Goal: Transaction & Acquisition: Purchase product/service

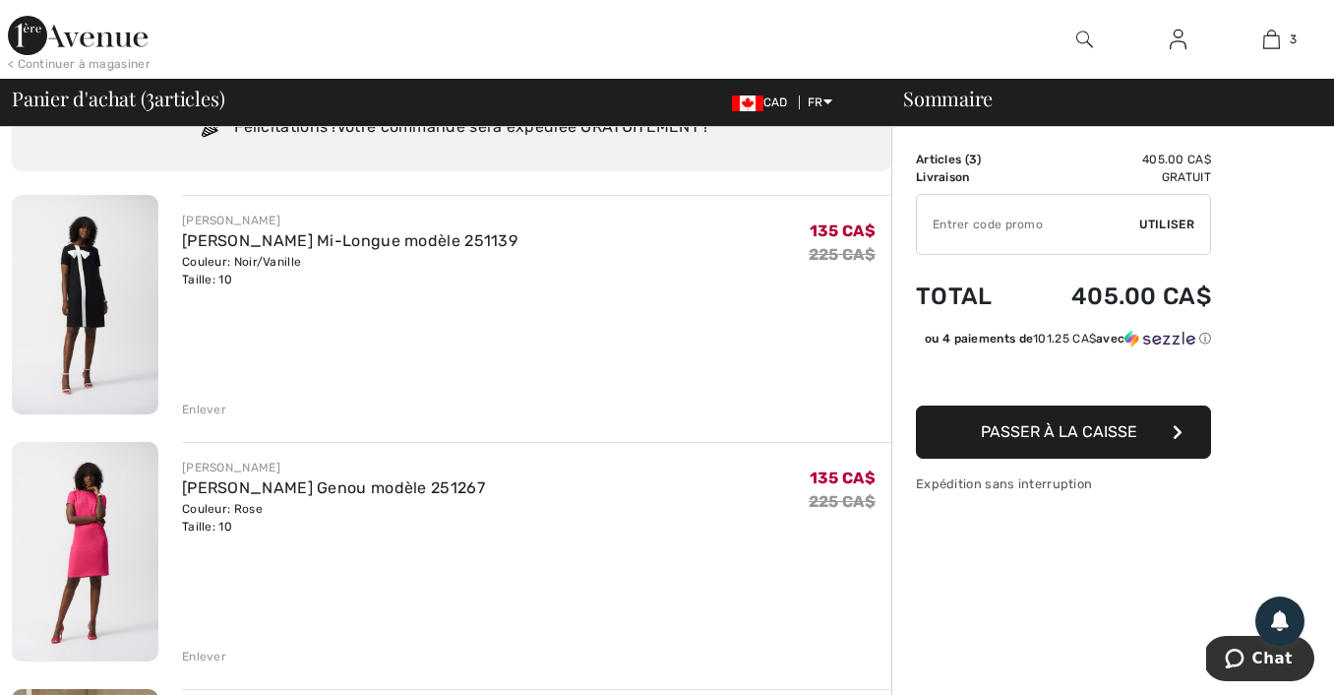
scroll to position [97, 0]
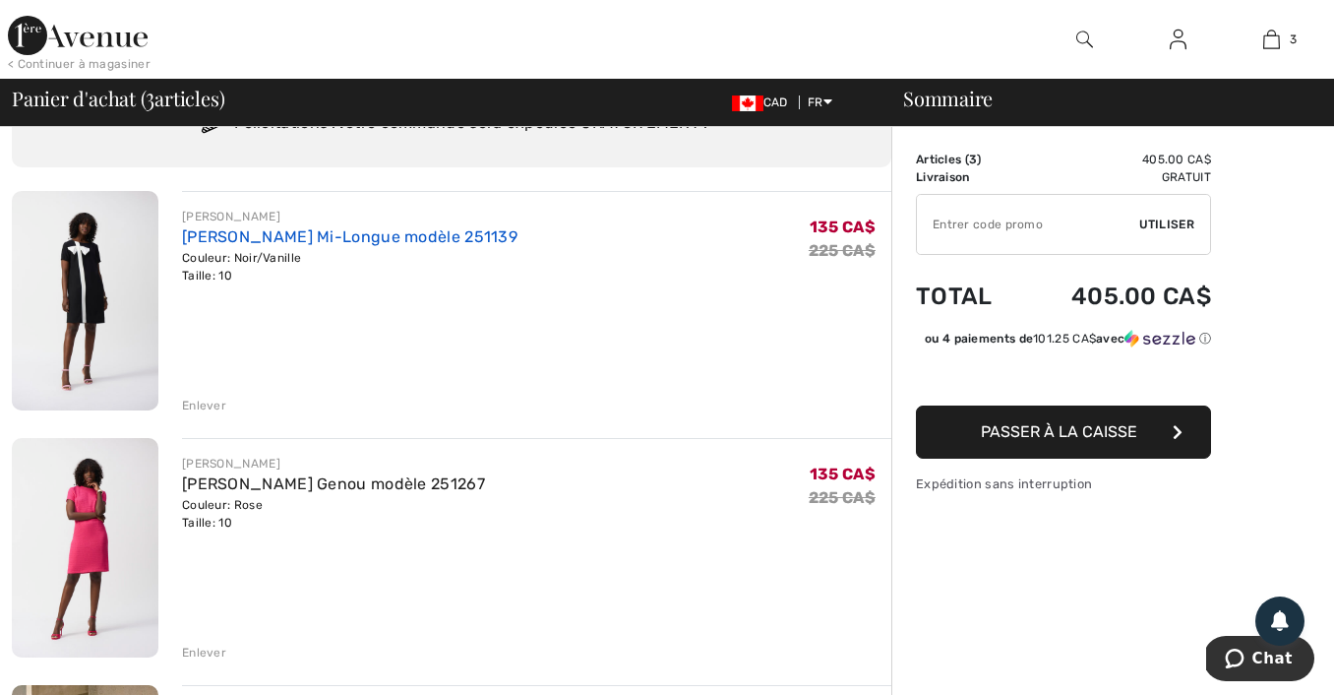
click at [266, 230] on link "[PERSON_NAME] Mi-Longue modèle 251139" at bounding box center [350, 236] width 336 height 19
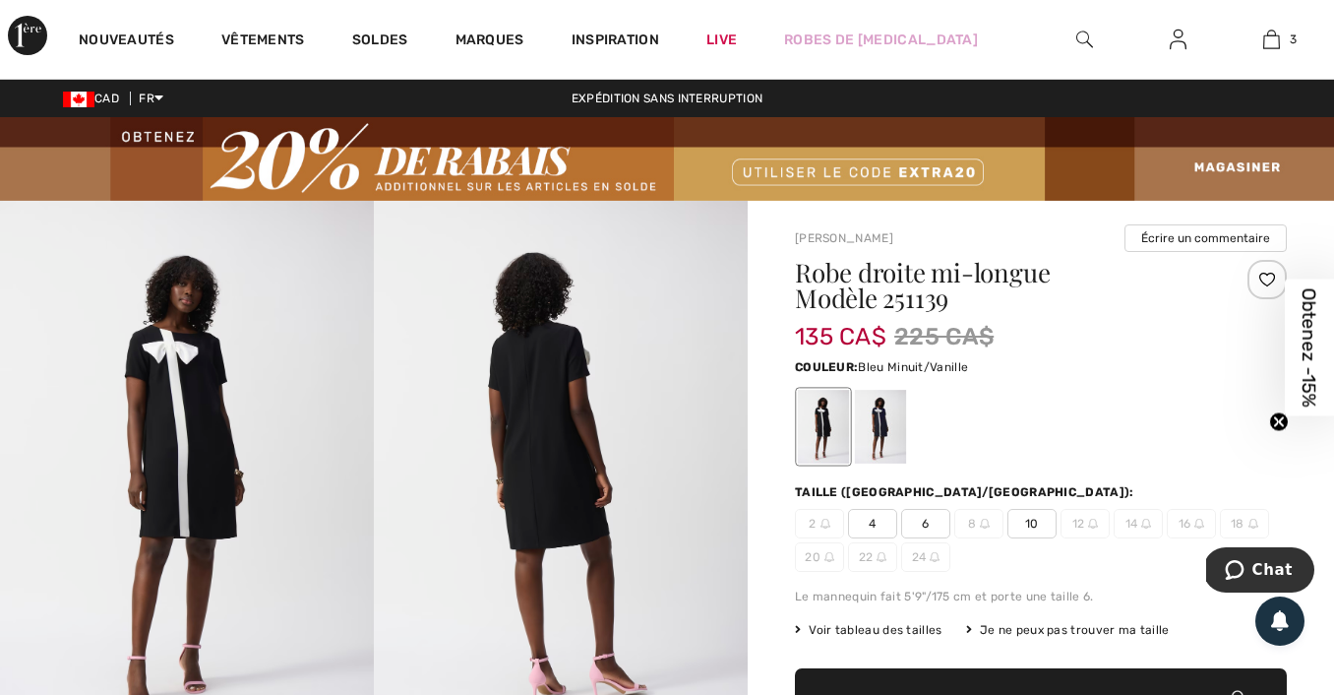
click at [892, 410] on div at bounding box center [880, 427] width 51 height 74
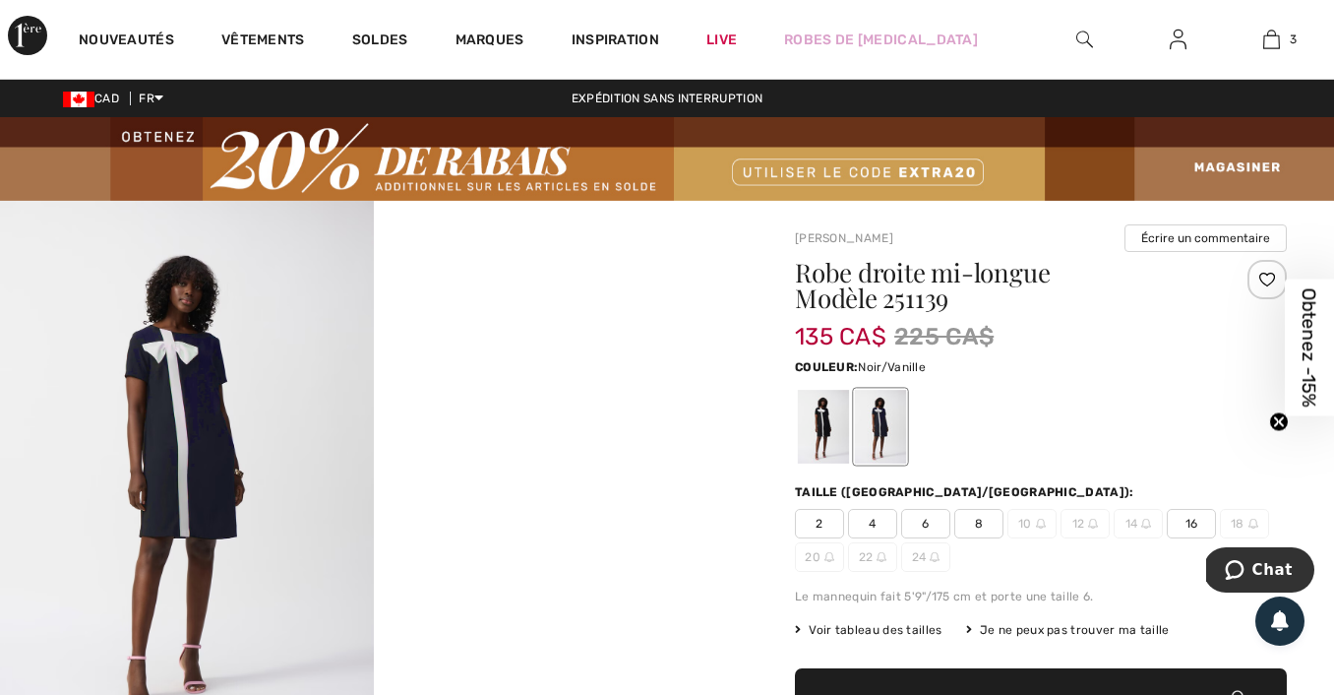
click at [814, 405] on div at bounding box center [823, 427] width 51 height 74
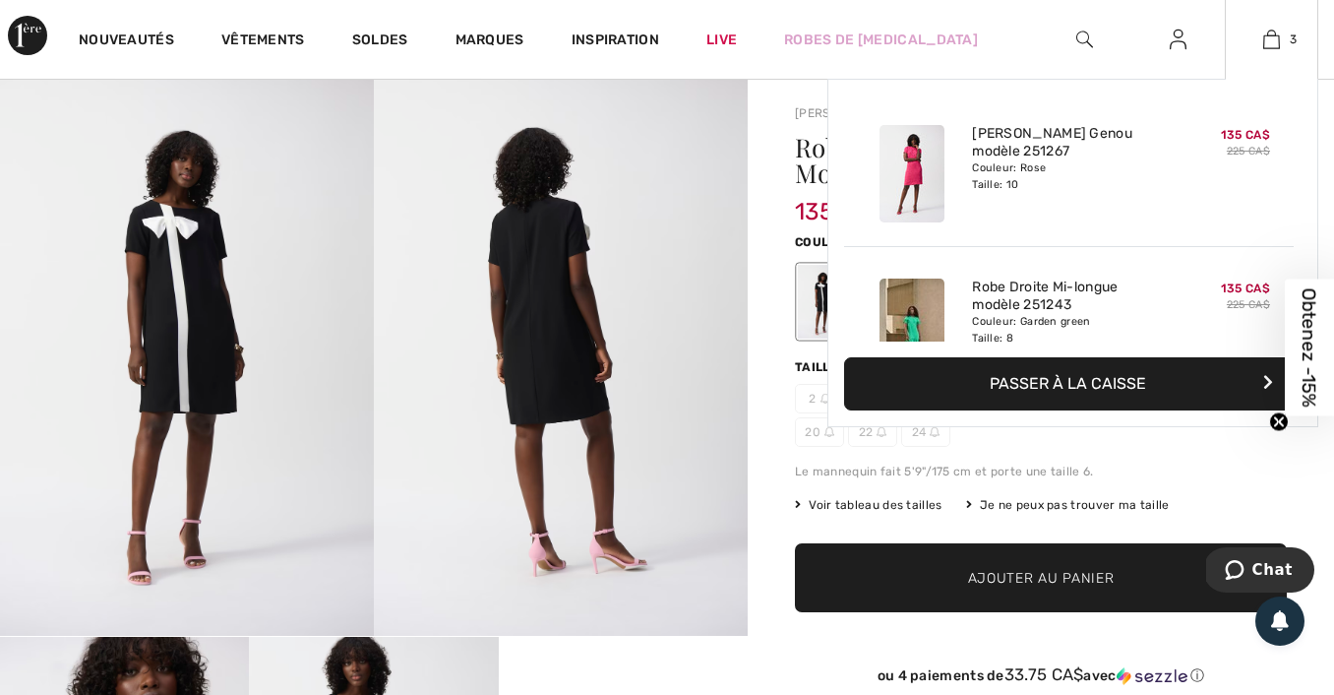
scroll to position [215, 0]
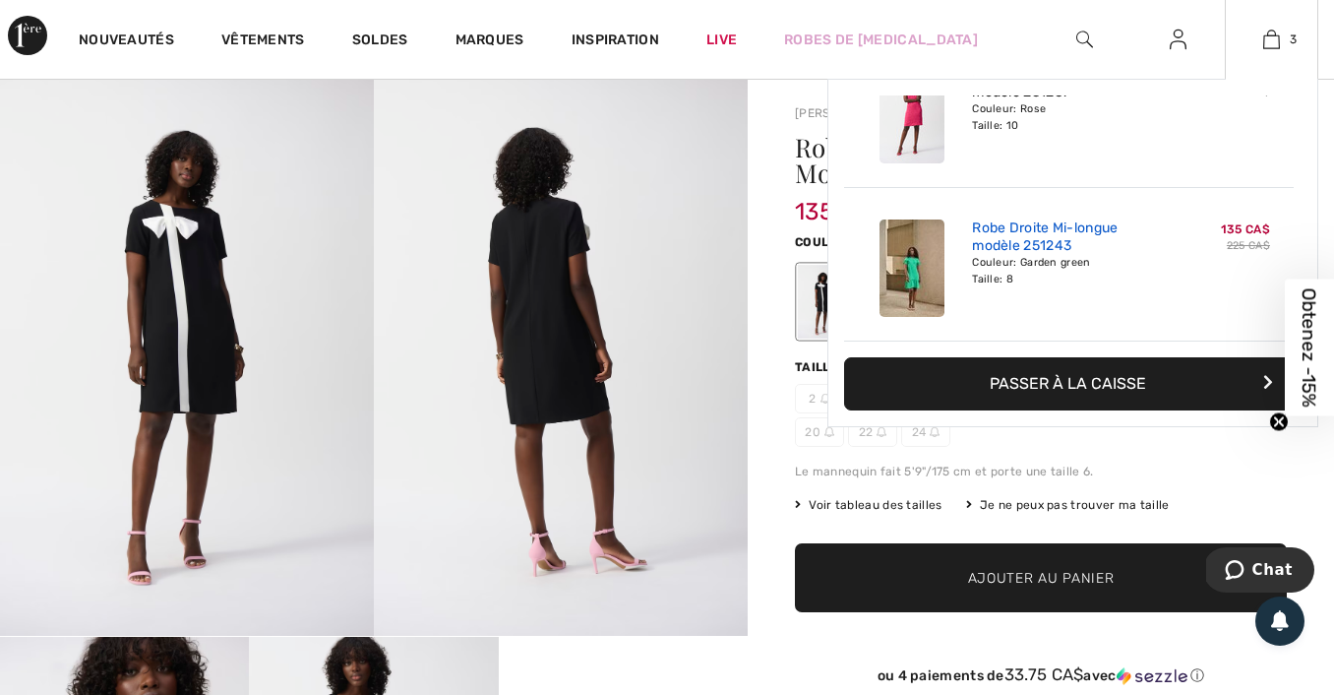
click at [1039, 233] on link "Robe Droite Mi-longue modèle 251243" at bounding box center [1069, 236] width 194 height 35
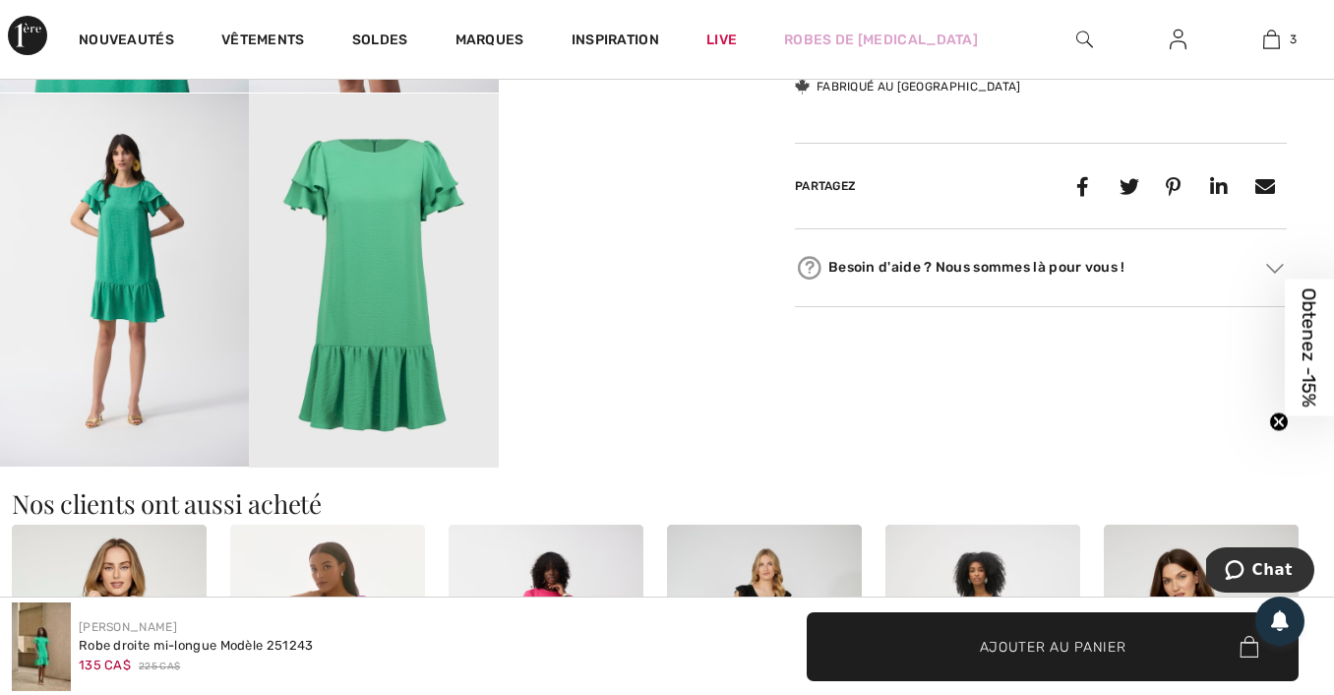
scroll to position [1007, 0]
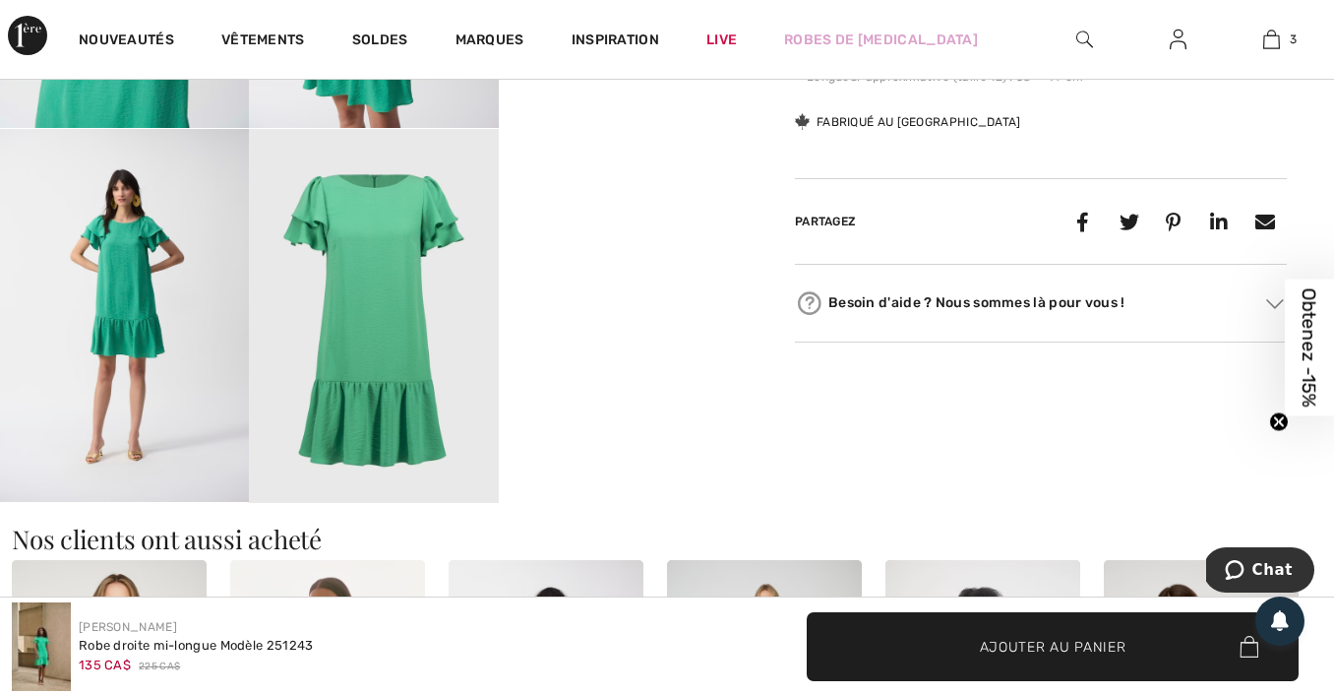
click at [166, 272] on img at bounding box center [124, 316] width 249 height 374
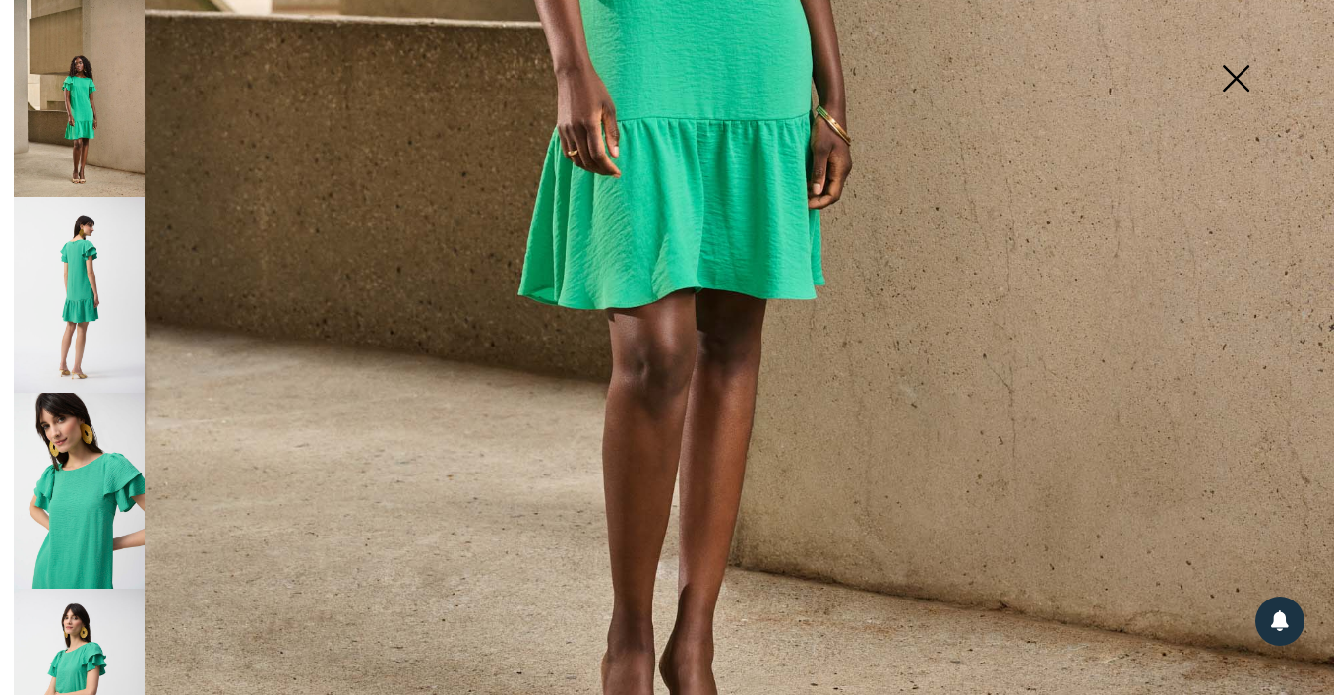
scroll to position [1307, 0]
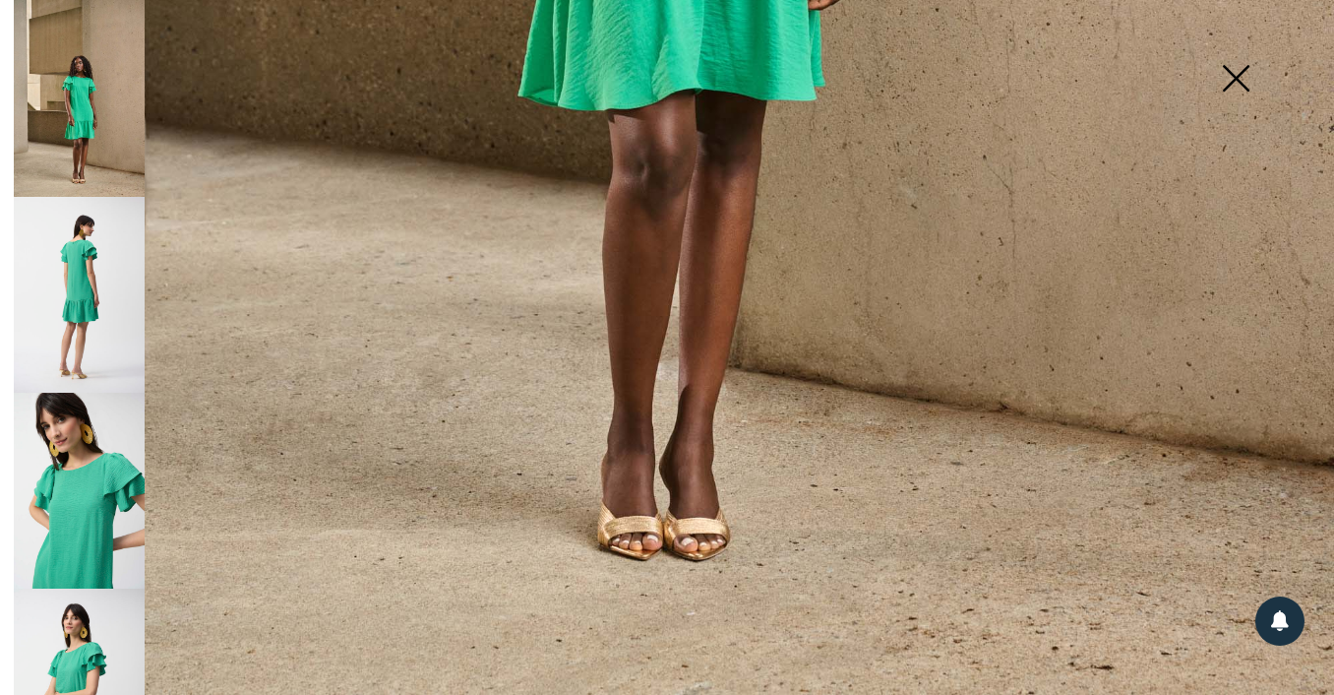
click at [1243, 79] on img at bounding box center [1236, 80] width 98 height 101
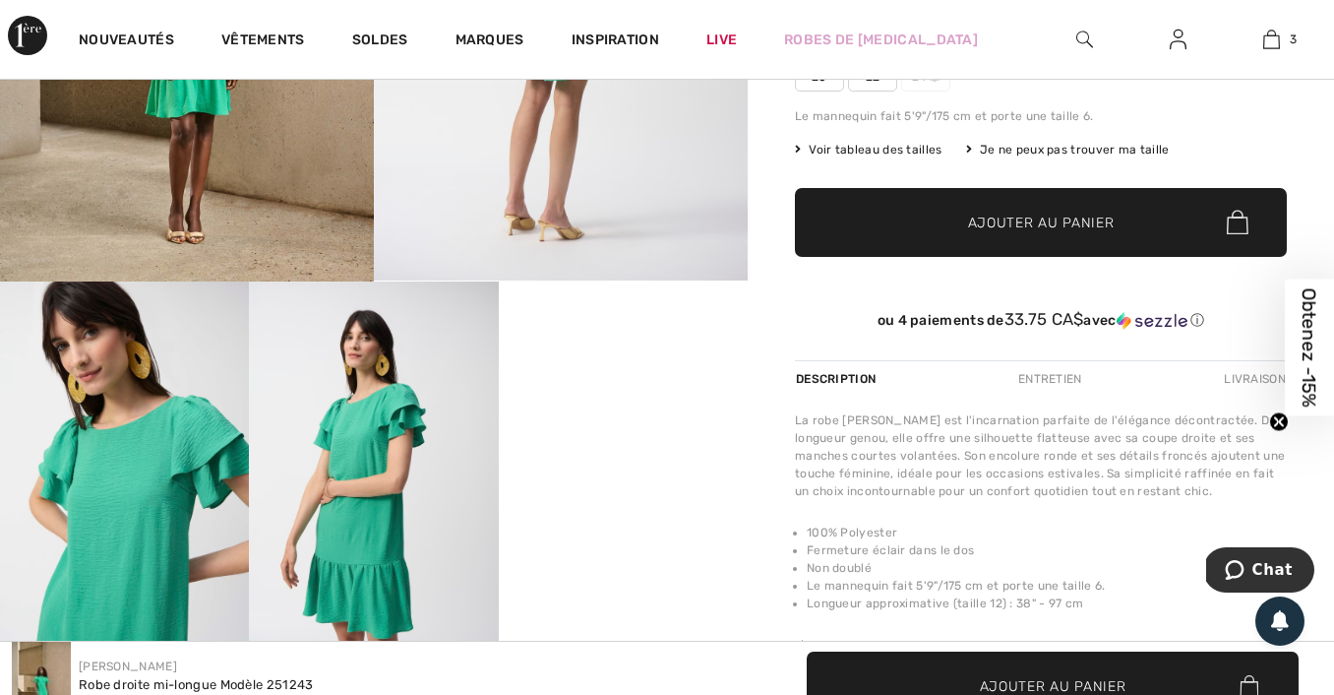
scroll to position [0, 0]
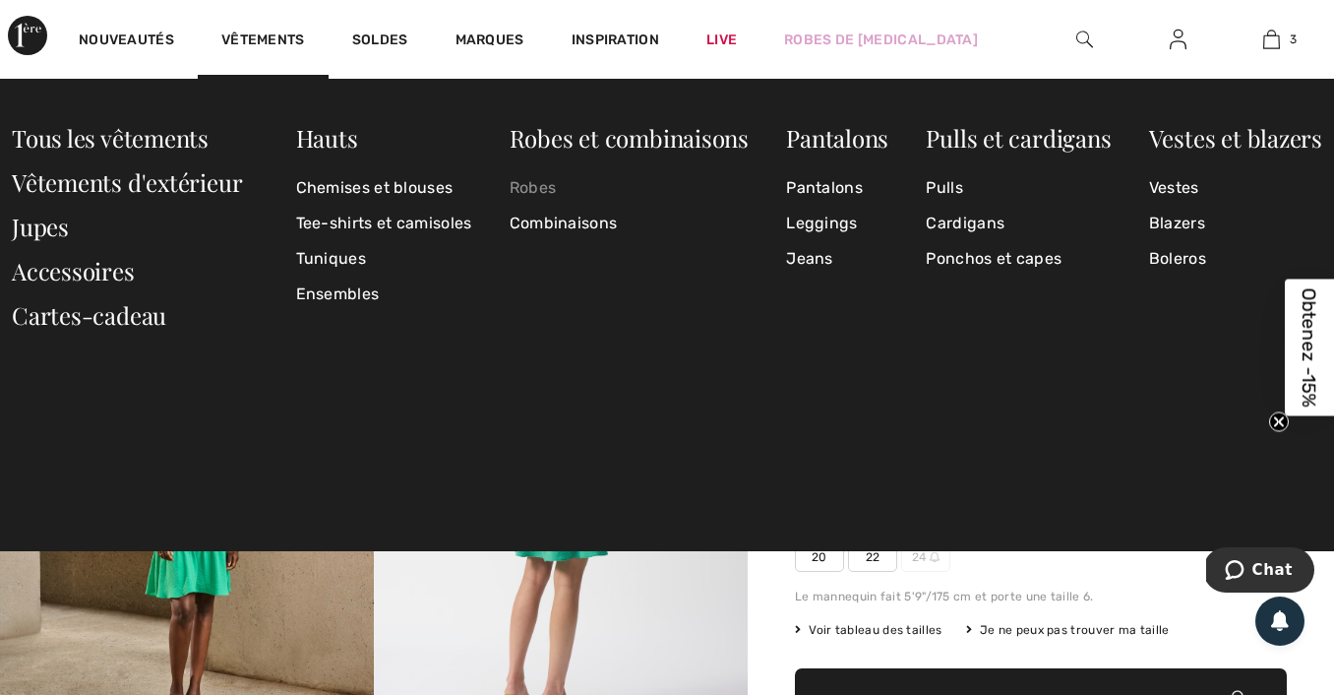
click at [536, 177] on link "Robes" at bounding box center [629, 187] width 239 height 35
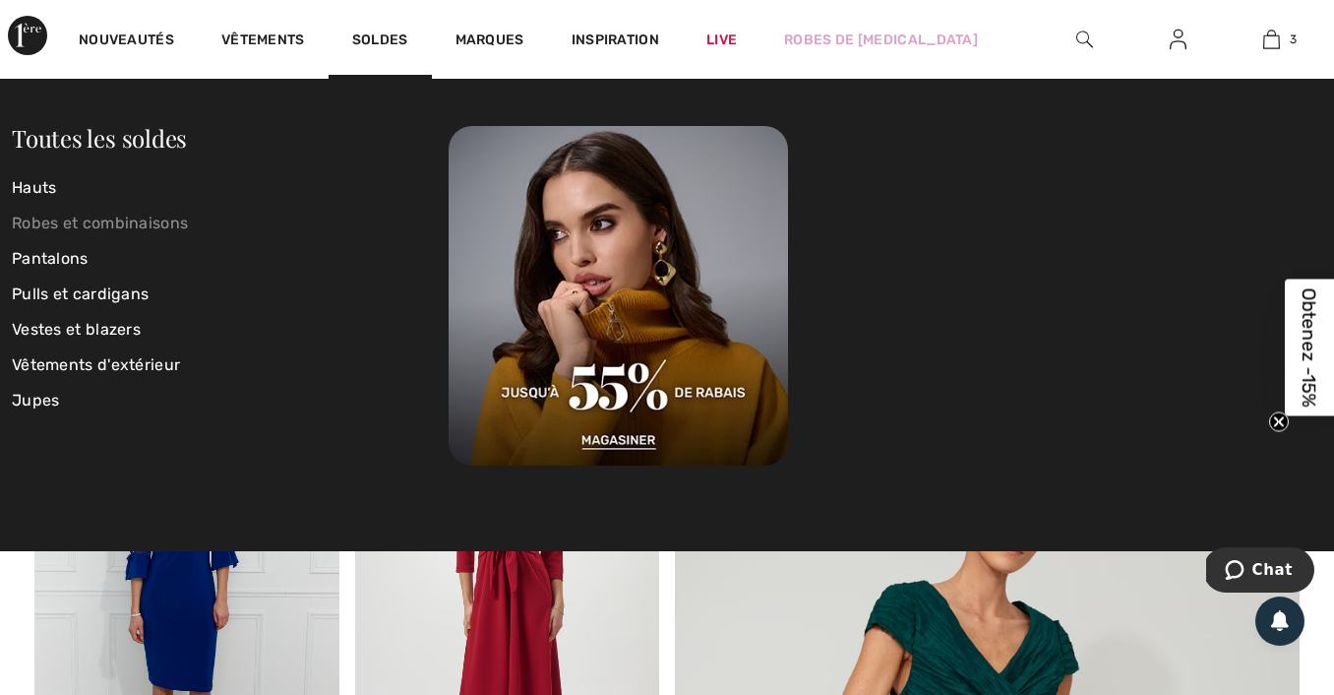
click at [94, 221] on link "Robes et combinaisons" at bounding box center [230, 223] width 437 height 35
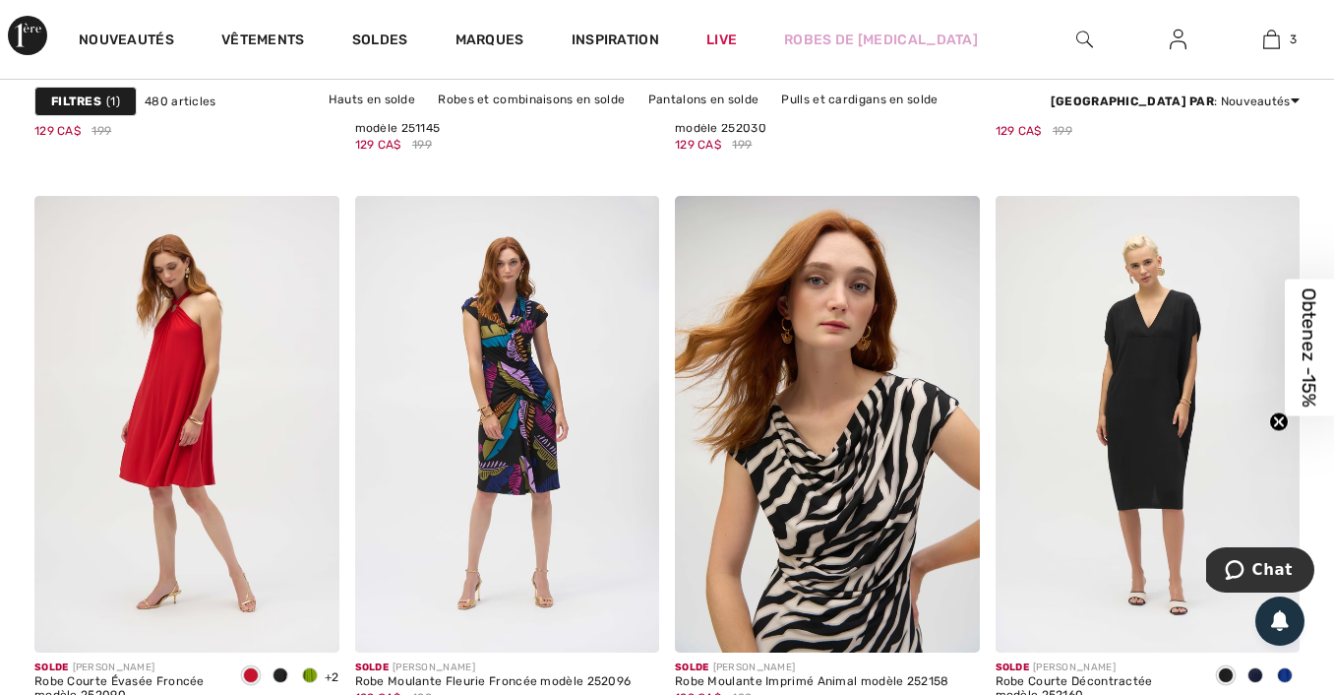
scroll to position [8443, 0]
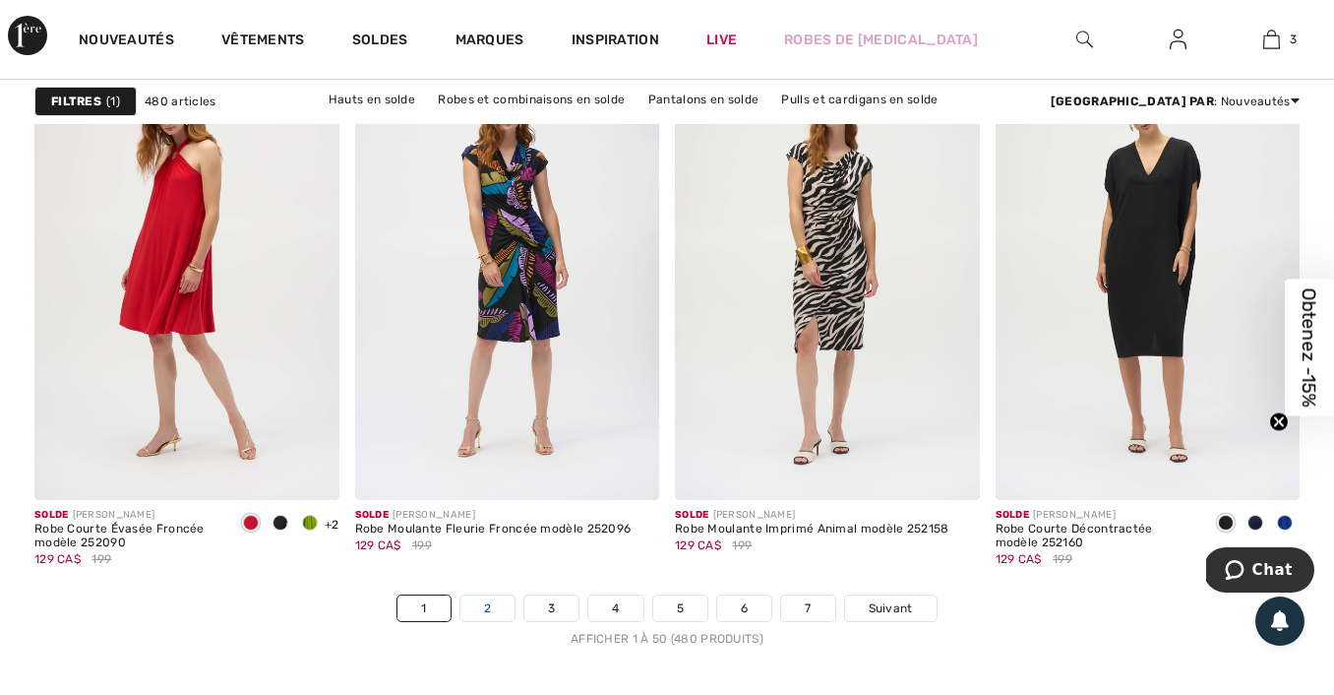
click at [492, 614] on link "2" at bounding box center [488, 608] width 54 height 26
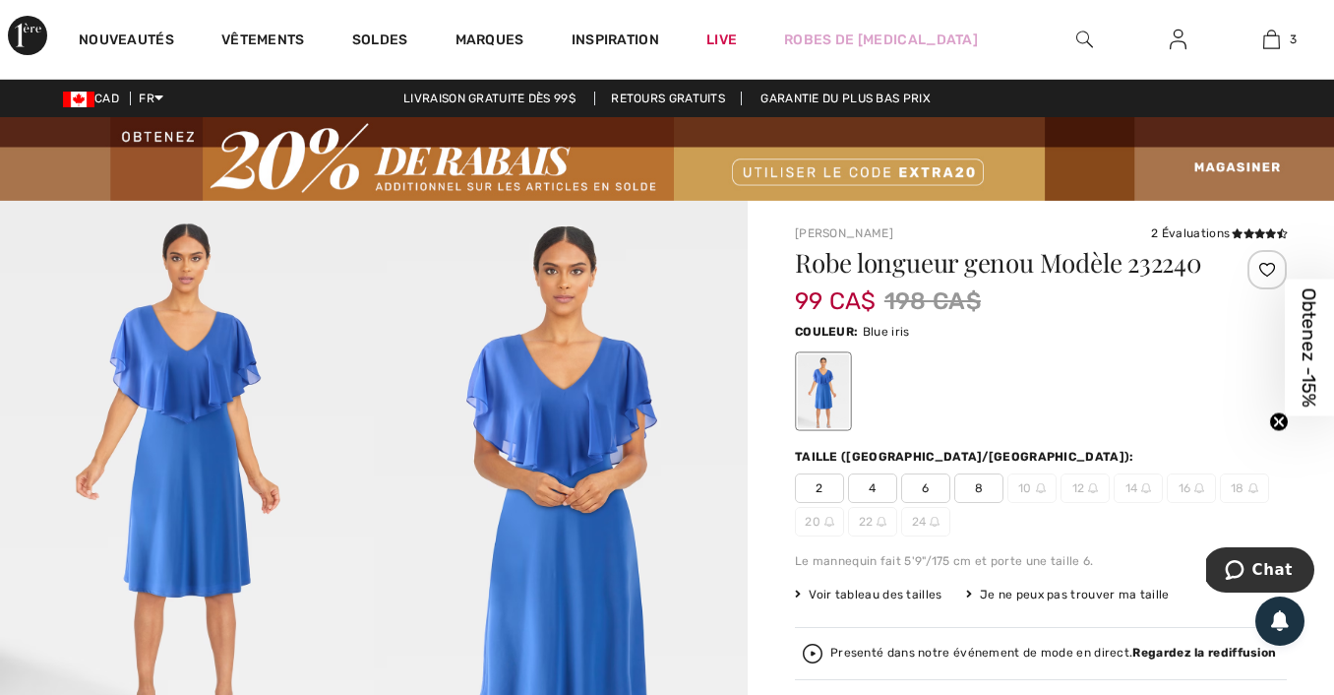
click at [232, 340] on img at bounding box center [187, 481] width 374 height 561
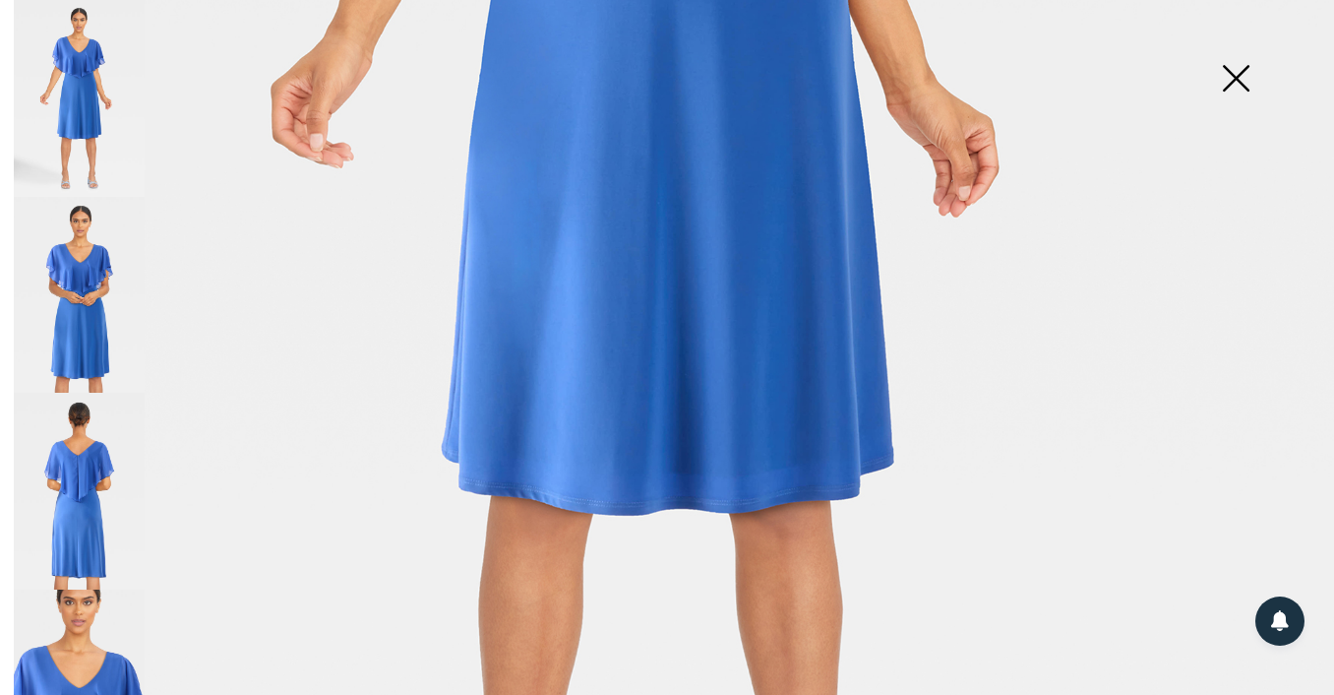
scroll to position [1307, 0]
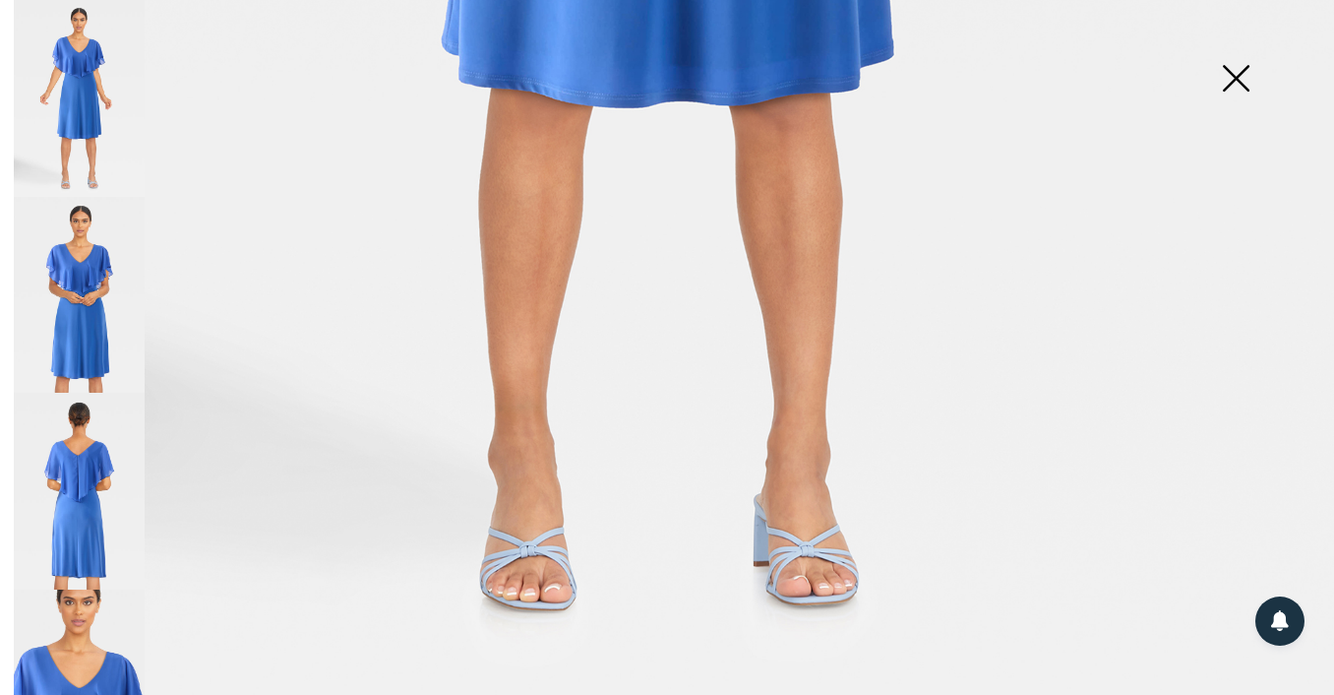
click at [96, 303] on img at bounding box center [79, 295] width 131 height 197
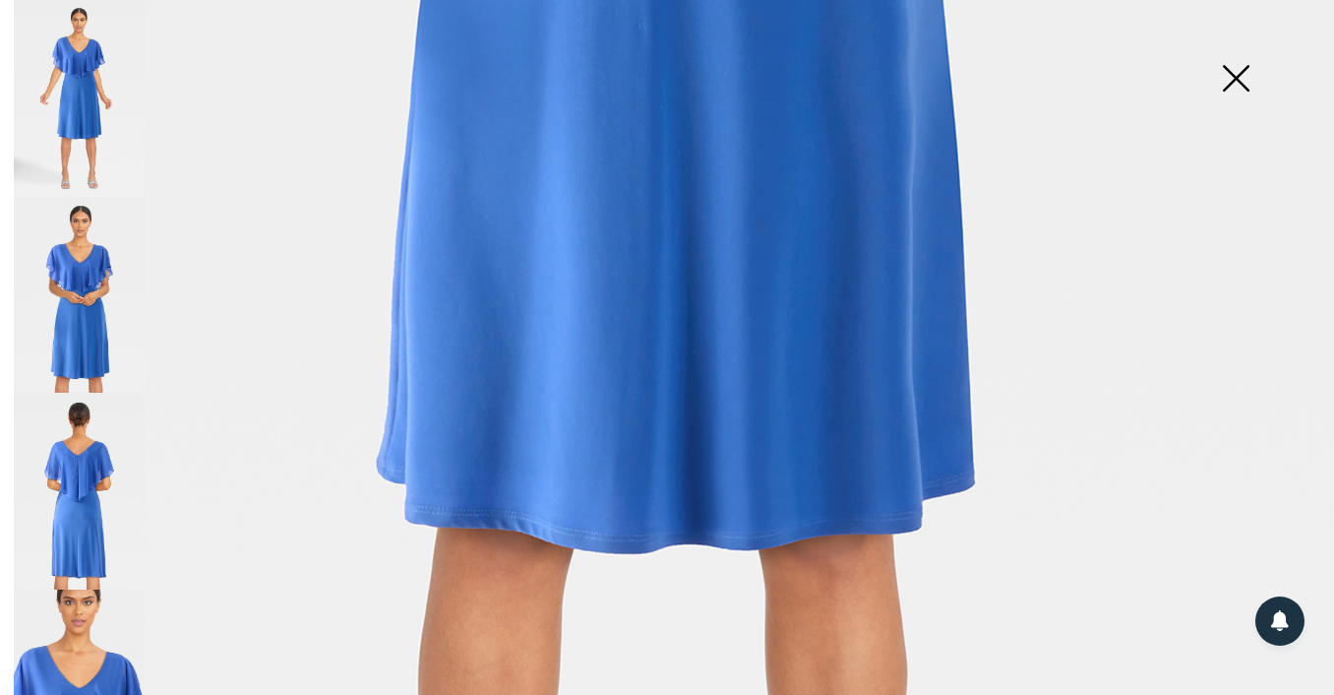
click at [109, 475] on img at bounding box center [79, 491] width 131 height 197
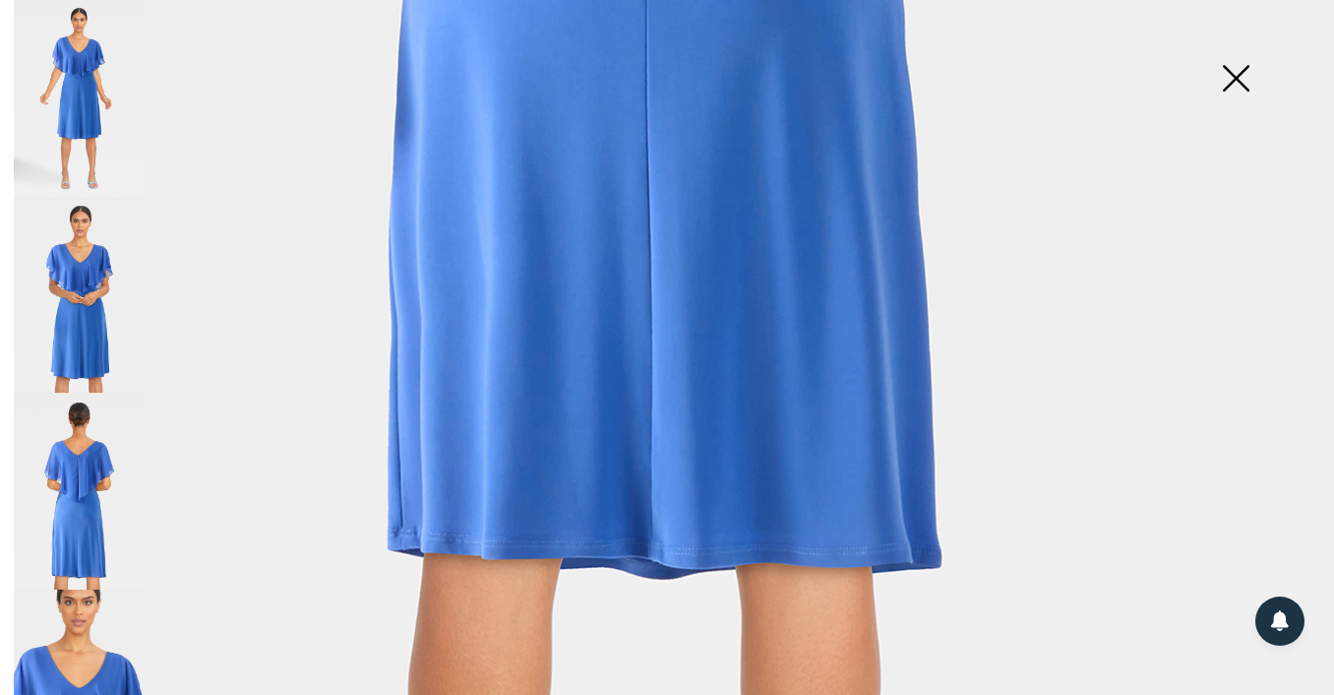
click at [98, 609] on img at bounding box center [79, 687] width 131 height 197
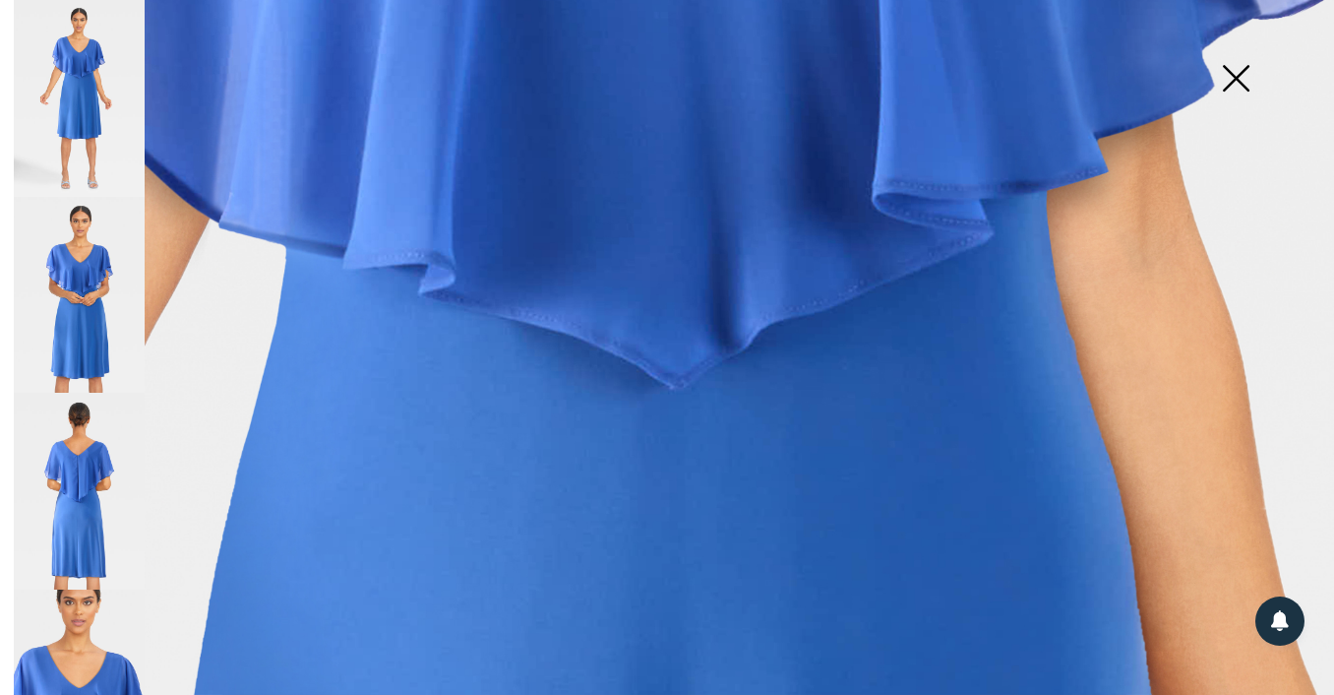
click at [59, 450] on img at bounding box center [79, 491] width 131 height 197
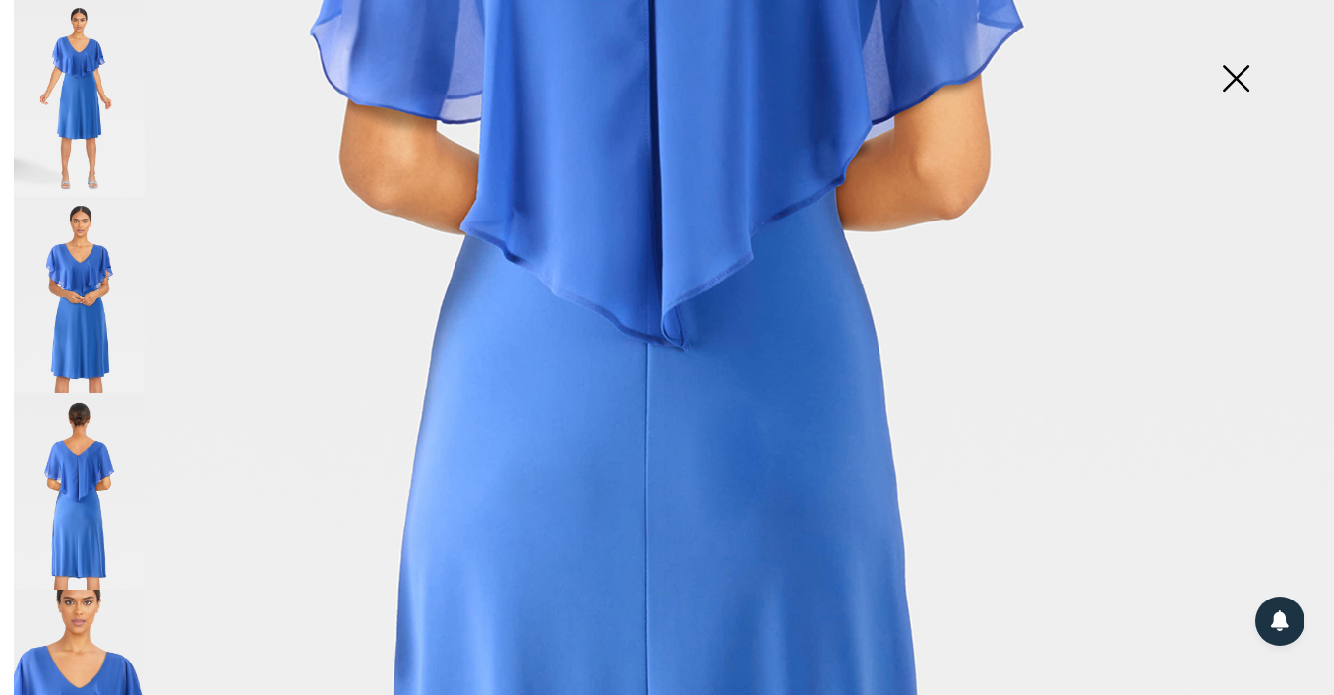
scroll to position [718, 0]
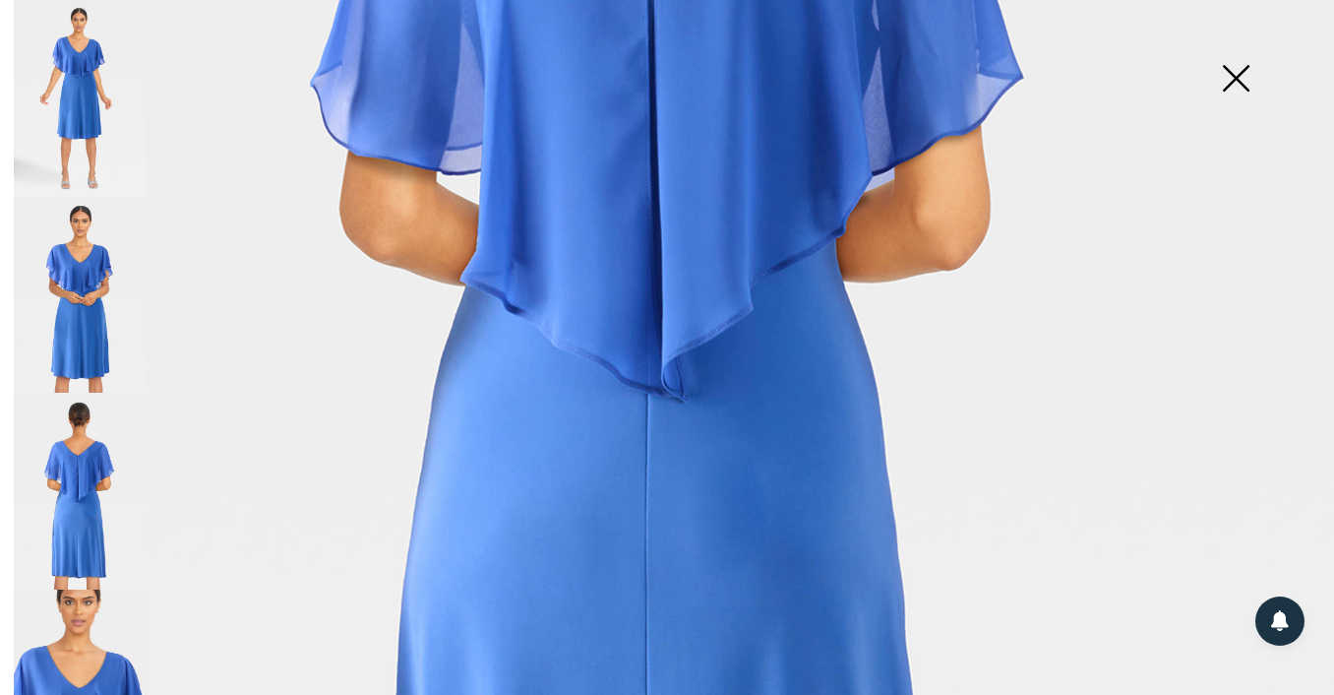
click at [1269, 86] on img at bounding box center [1236, 80] width 98 height 101
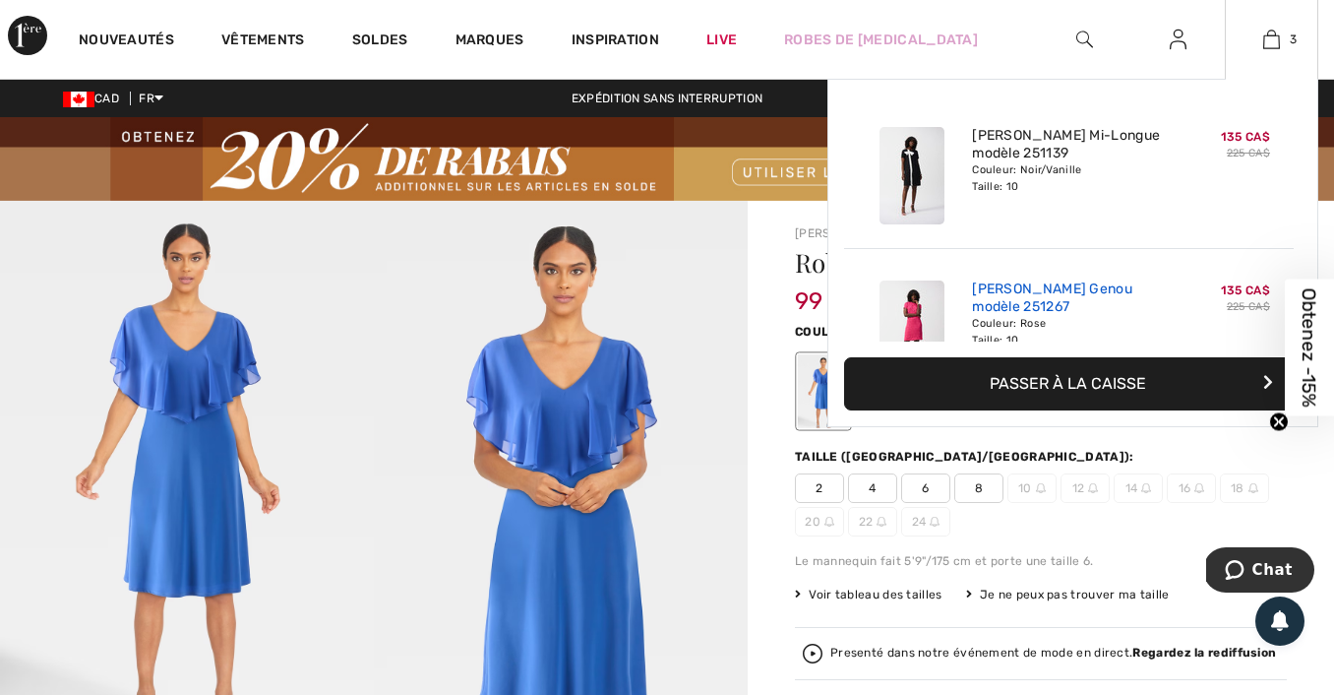
scroll to position [215, 0]
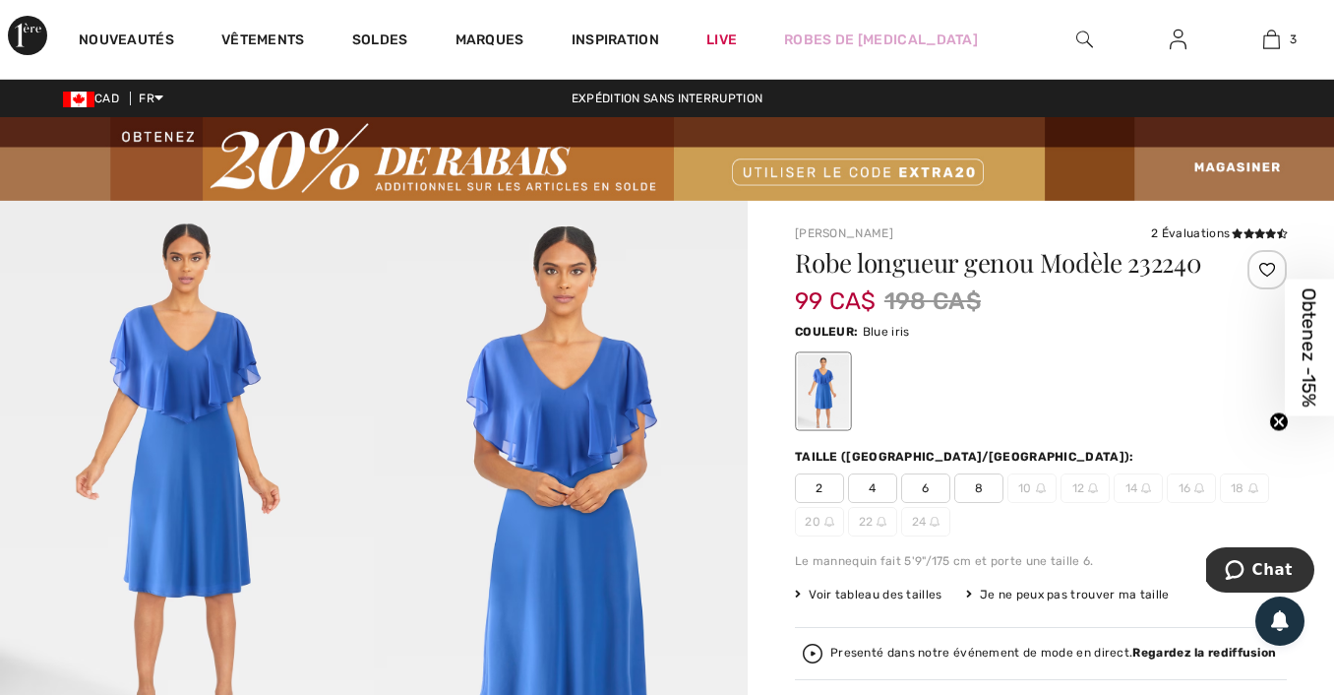
click at [1181, 41] on img at bounding box center [1178, 40] width 17 height 24
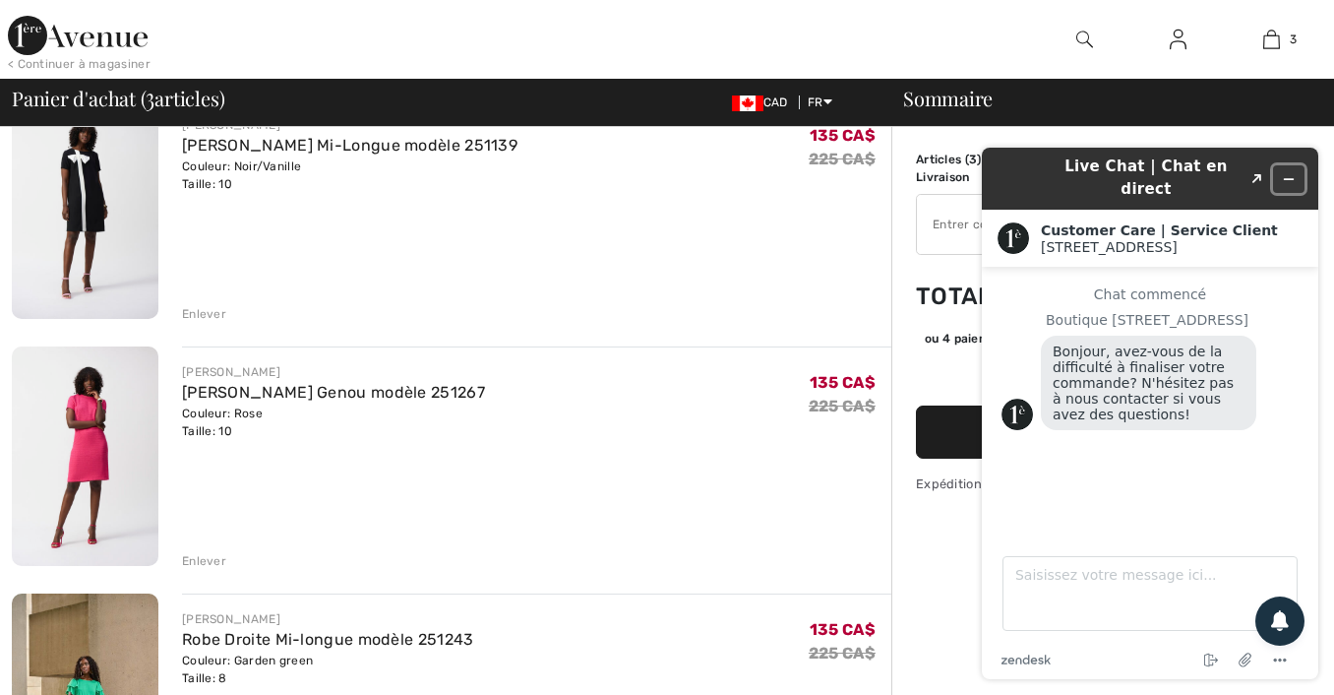
click at [1283, 172] on icon "Réduire le widget" at bounding box center [1289, 179] width 14 height 14
